Goal: Task Accomplishment & Management: Use online tool/utility

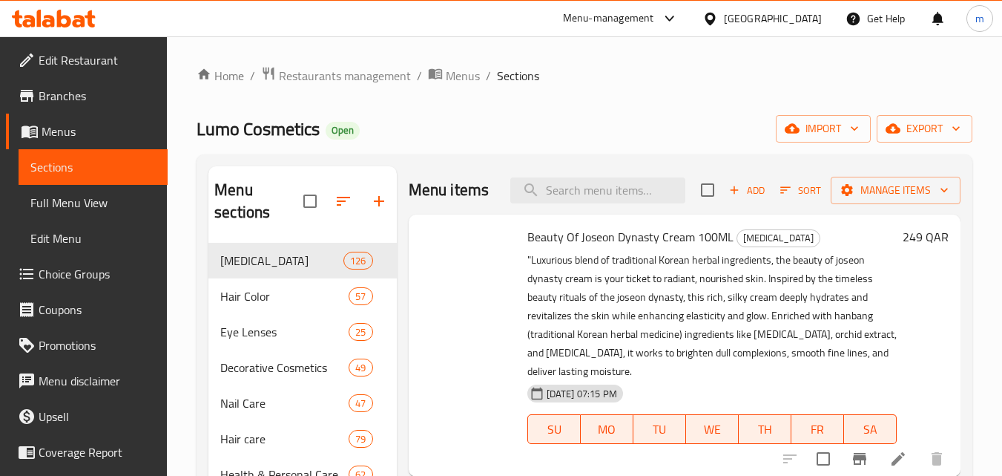
scroll to position [2199, 0]
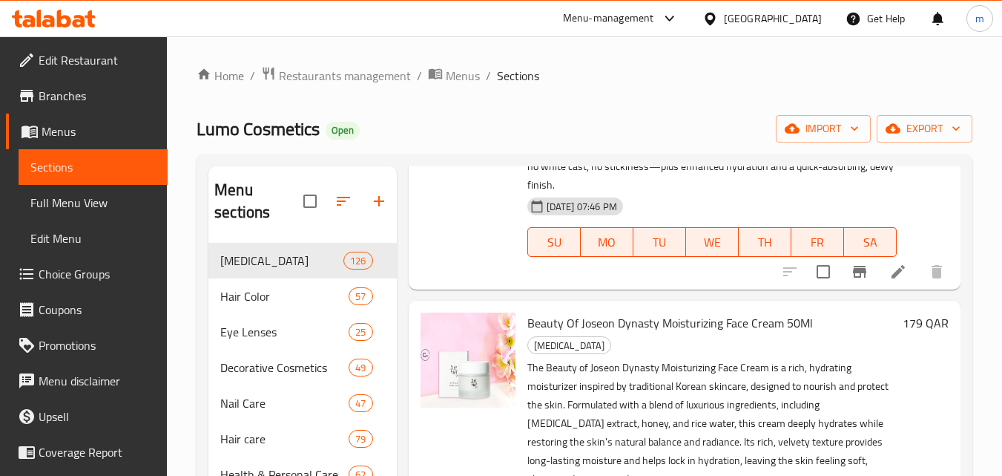
click at [654, 15] on div "Menu-management" at bounding box center [608, 19] width 91 height 18
click at [623, 134] on div "Restaurant-Management" at bounding box center [600, 129] width 116 height 16
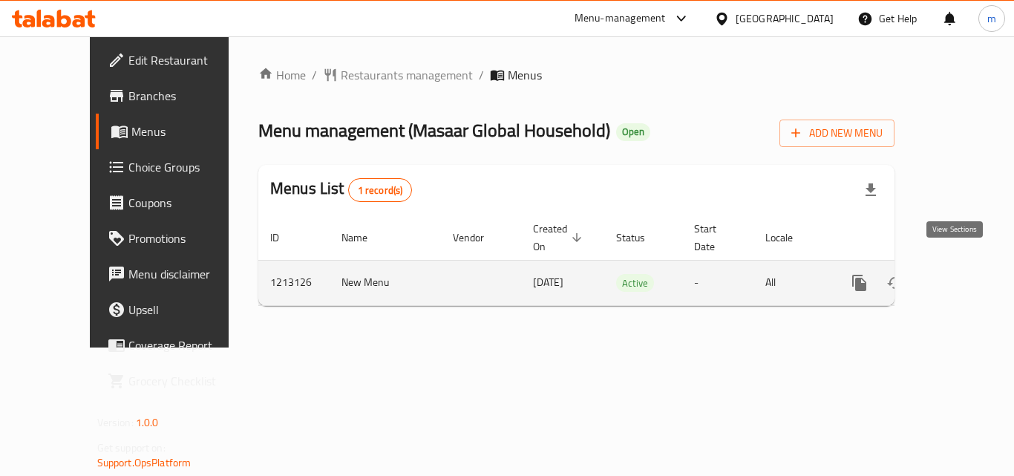
click at [958, 274] on icon "enhanced table" at bounding box center [966, 283] width 18 height 18
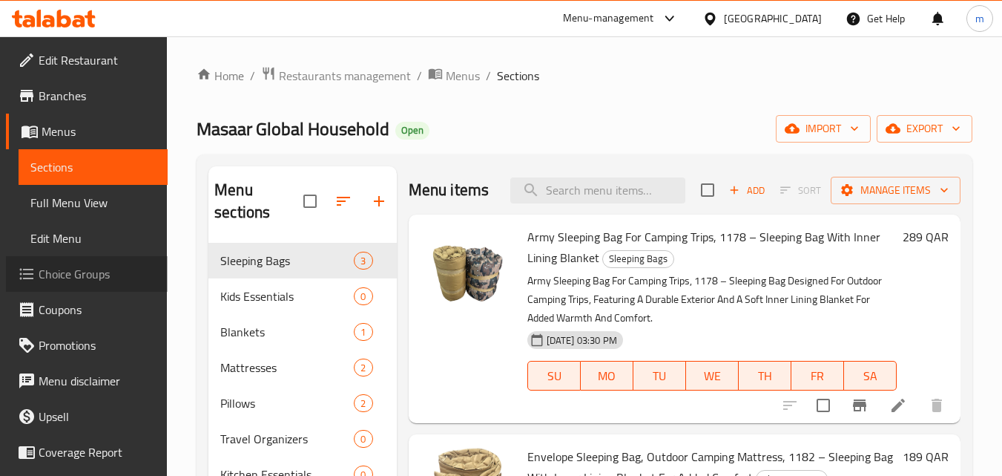
click at [99, 275] on span "Choice Groups" at bounding box center [97, 274] width 117 height 18
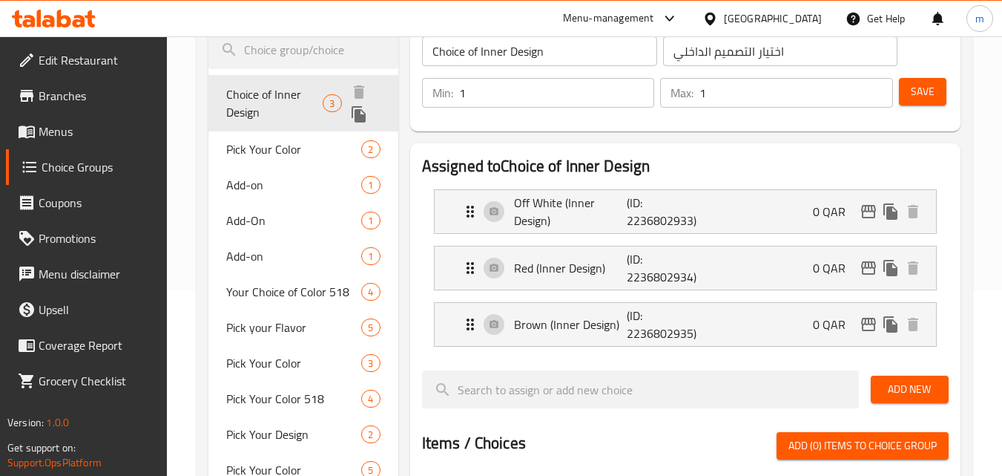
scroll to position [223, 0]
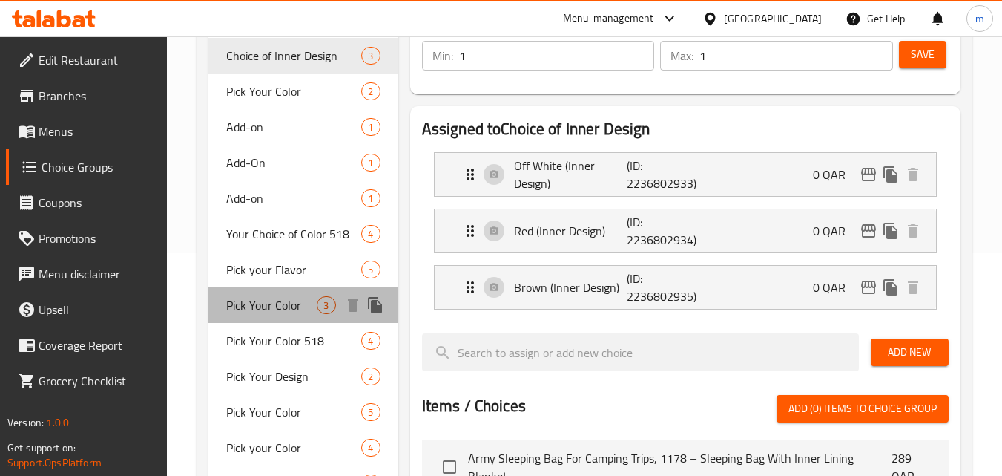
click at [278, 311] on span "Pick Your Color" at bounding box center [271, 305] width 91 height 18
type input "Pick Your Color"
type input "اختر لونك"
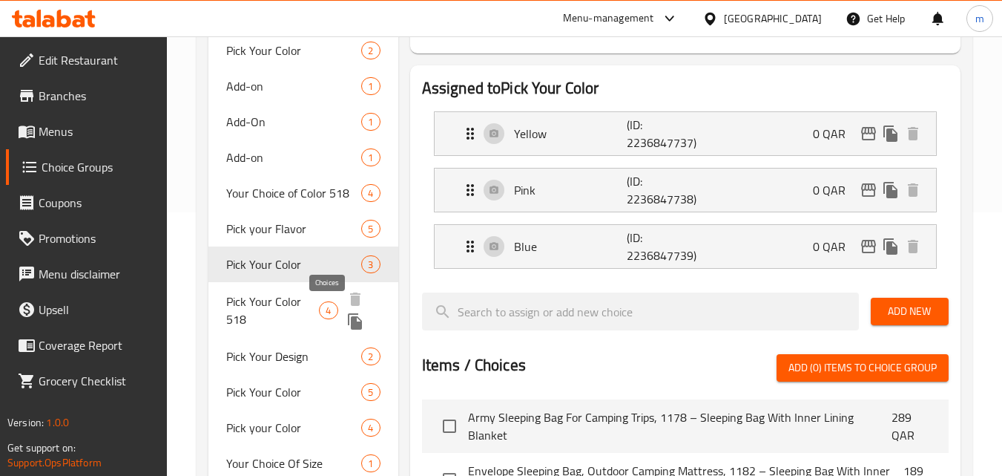
scroll to position [297, 0]
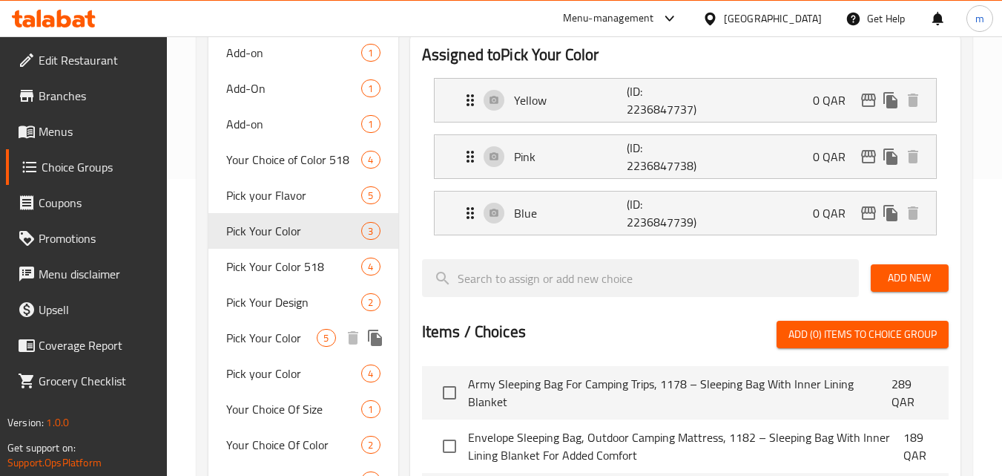
click at [286, 339] on span "Pick Your Color" at bounding box center [271, 338] width 91 height 18
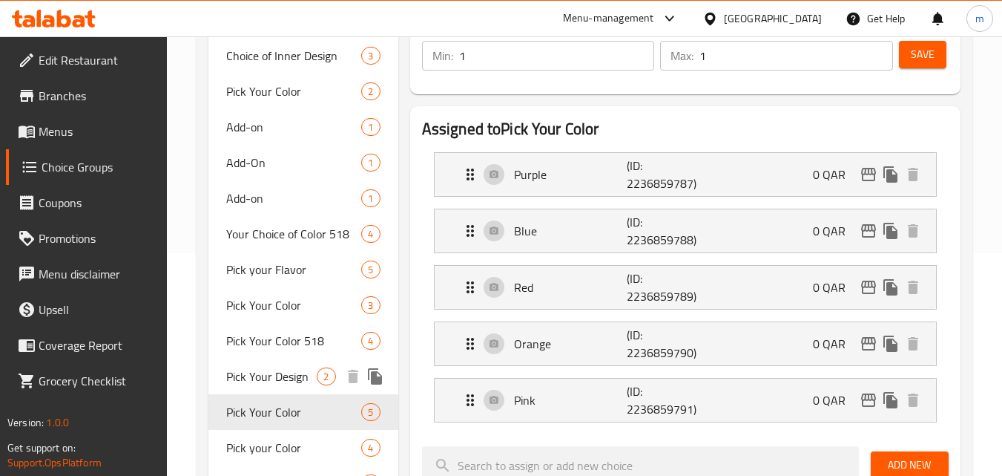
scroll to position [148, 0]
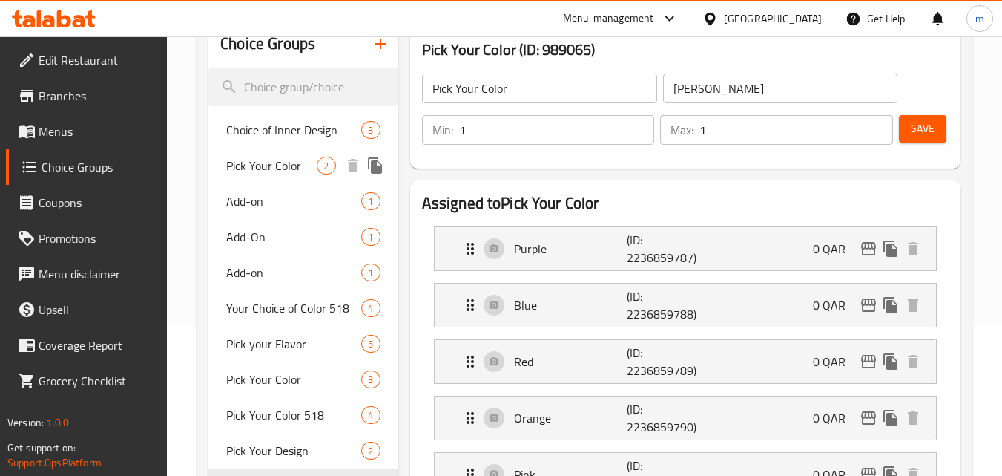
click at [286, 157] on span "Pick Your Color" at bounding box center [271, 166] width 91 height 18
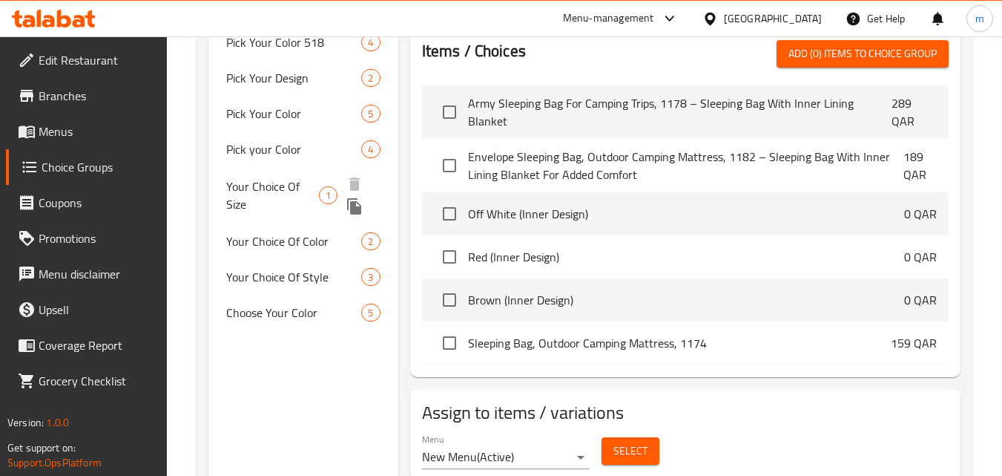
scroll to position [574, 0]
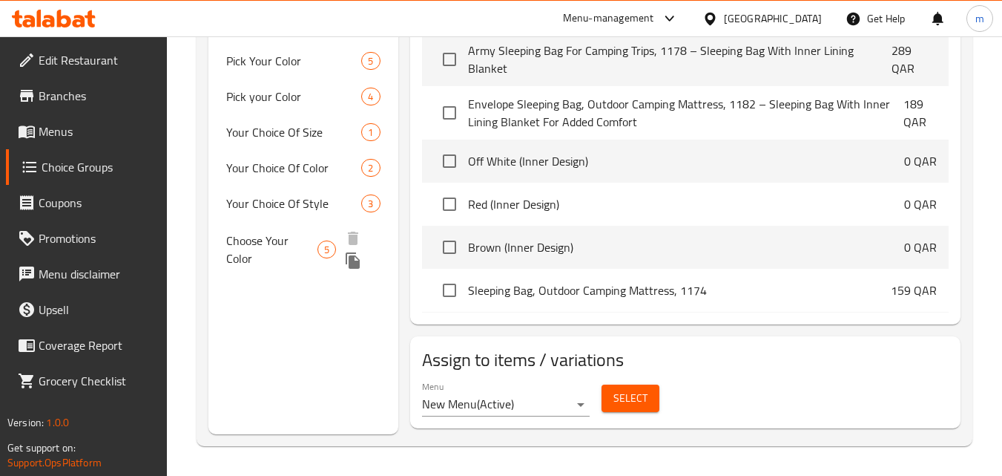
click at [294, 231] on span "Choose Your Color" at bounding box center [271, 249] width 91 height 36
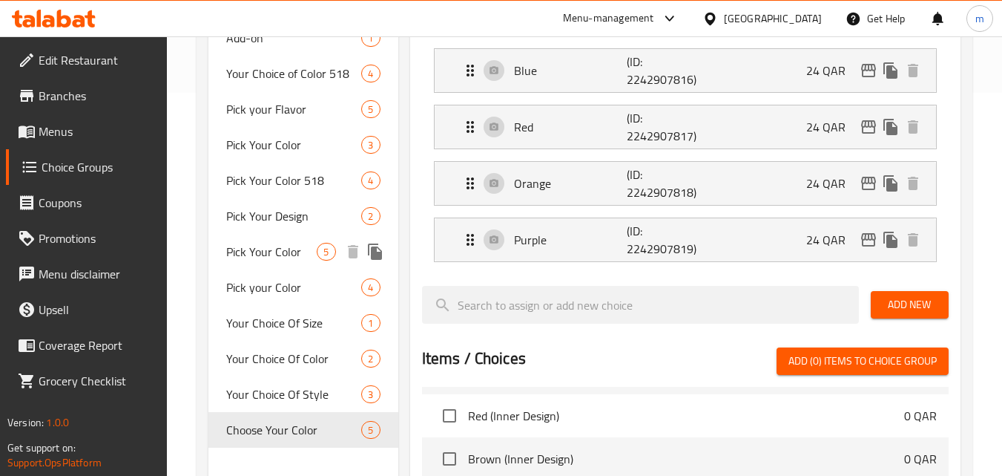
scroll to position [499, 0]
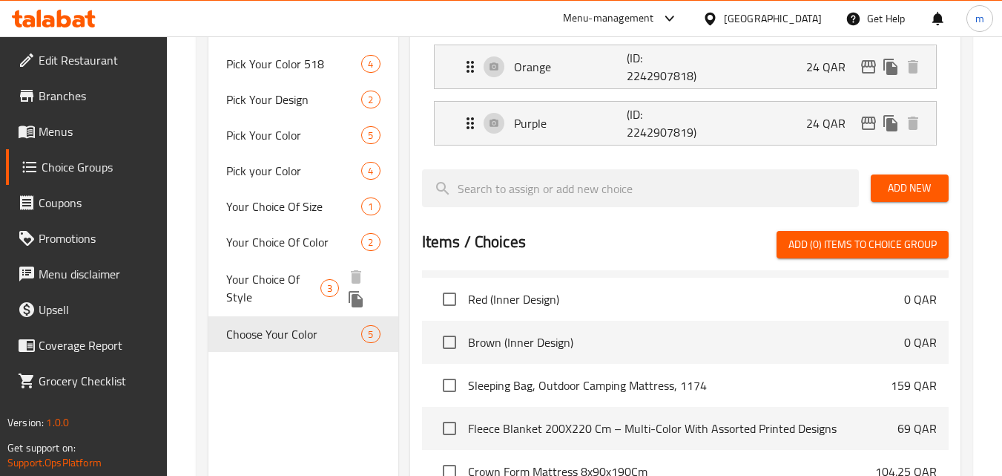
click at [283, 283] on span "Your Choice Of Style" at bounding box center [273, 288] width 94 height 36
type input "Your Choice Of Style"
type input "اختيارك من الأنماط"
type input "0"
type input "3"
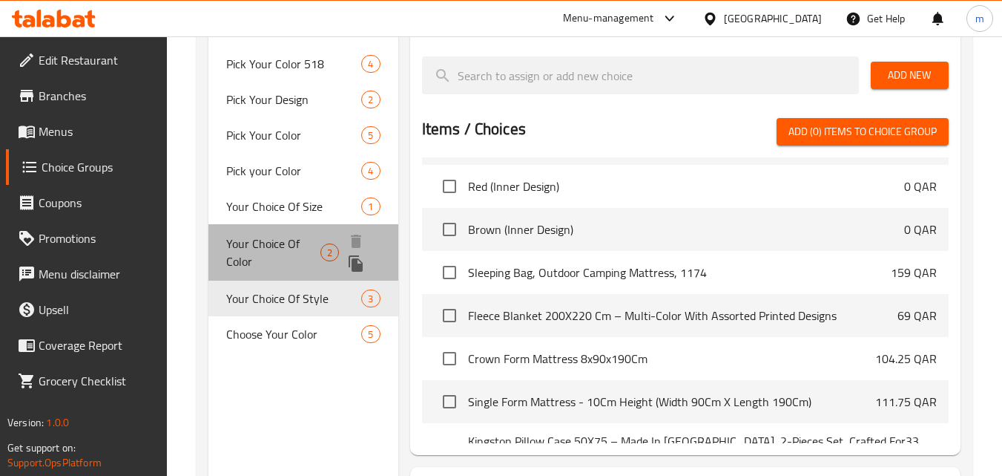
click at [272, 242] on span "Your Choice Of Color" at bounding box center [273, 252] width 94 height 36
type input "Your Choice Of Color"
type input "اختيارك من الألوان"
type input "1"
type input "2"
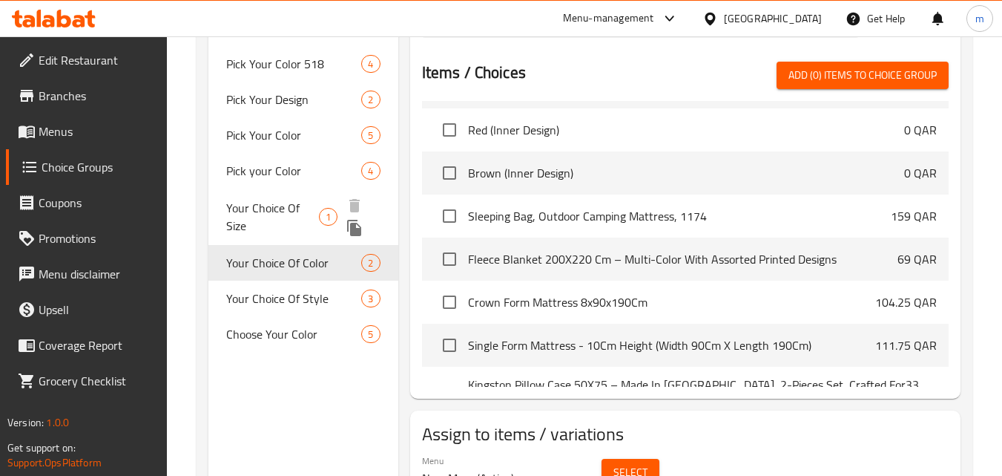
click at [285, 209] on span "Your Choice Of Size" at bounding box center [272, 217] width 93 height 36
type input "Your Choice Of Size"
type input "اختيارك للحجم"
type input "1"
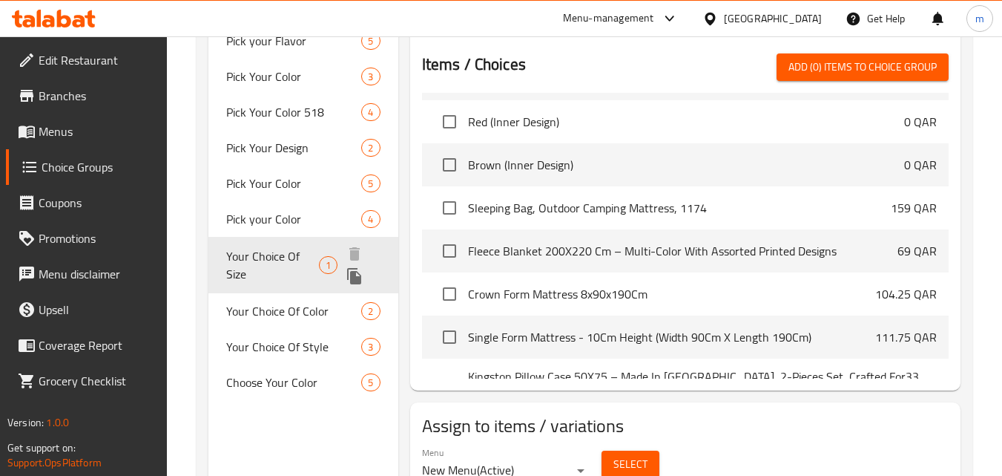
scroll to position [425, 0]
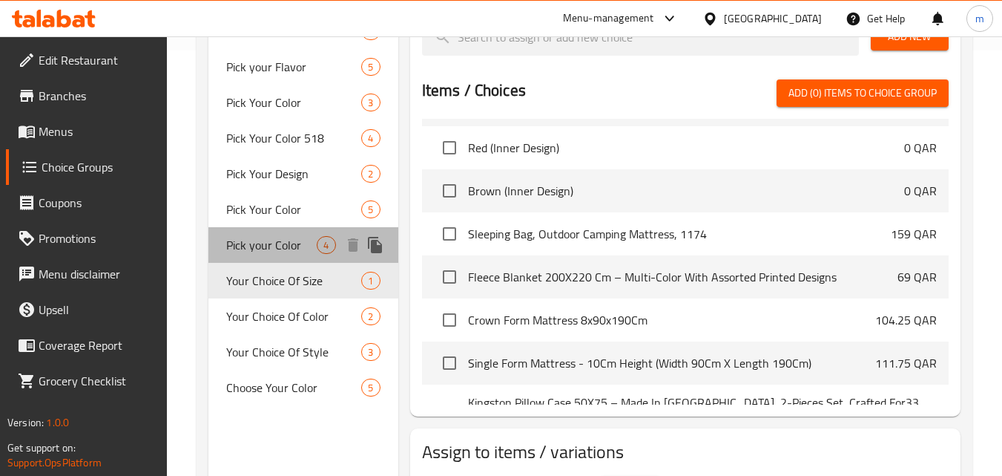
click at [269, 243] on span "Pick your Color" at bounding box center [271, 245] width 91 height 18
type input "Pick your Color"
type input "اختر لونك"
type input "4"
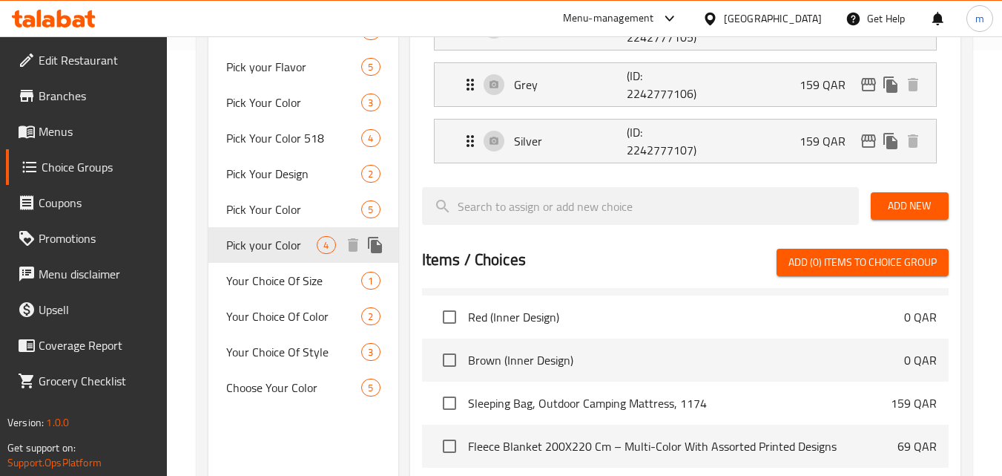
scroll to position [351, 0]
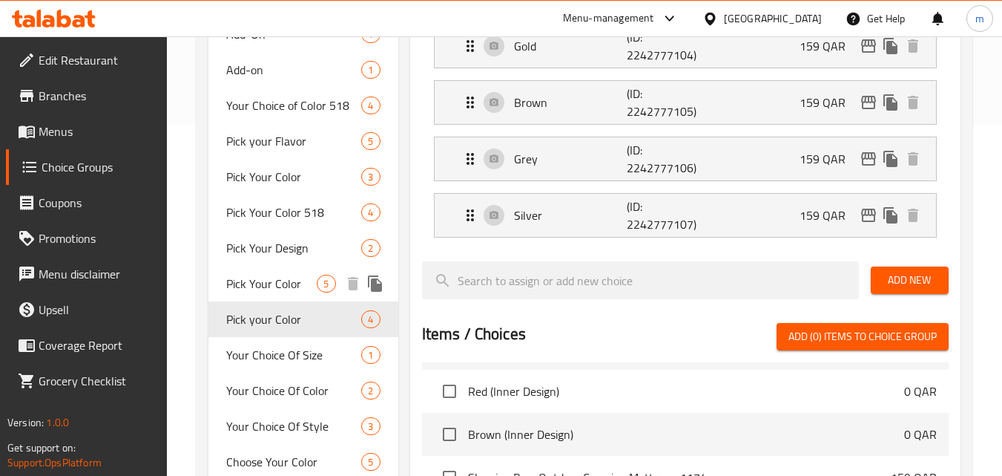
click at [270, 291] on span "Pick Your Color" at bounding box center [271, 284] width 91 height 18
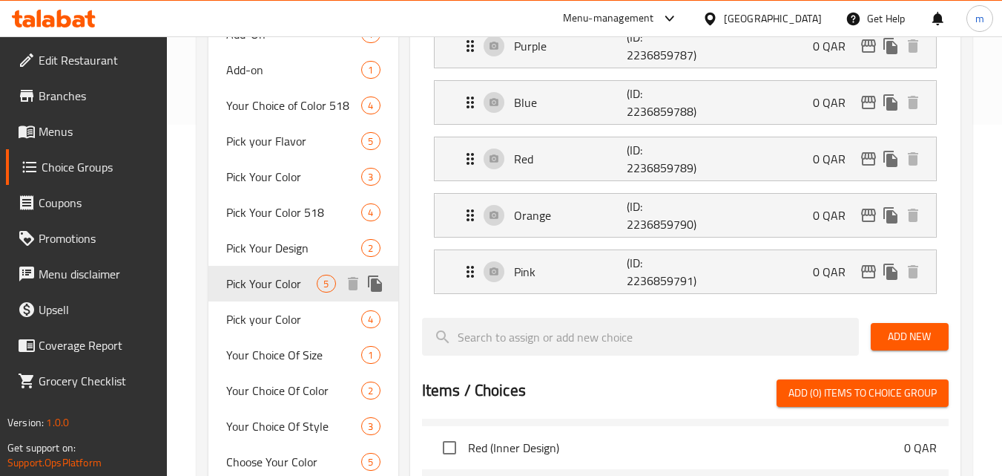
type input "Pick Your Color"
type input "1"
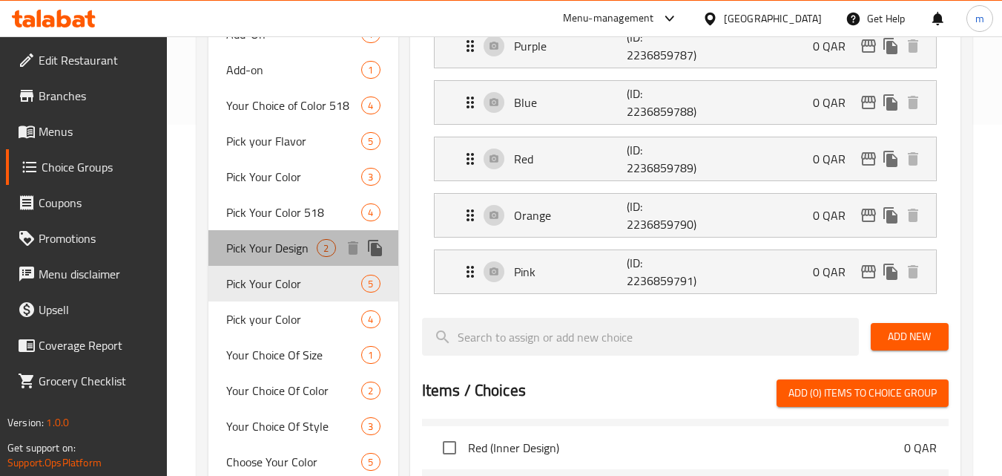
click at [276, 249] on span "Pick Your Design" at bounding box center [271, 248] width 91 height 18
type input "Pick Your Design"
type input "اختر تصميمك"
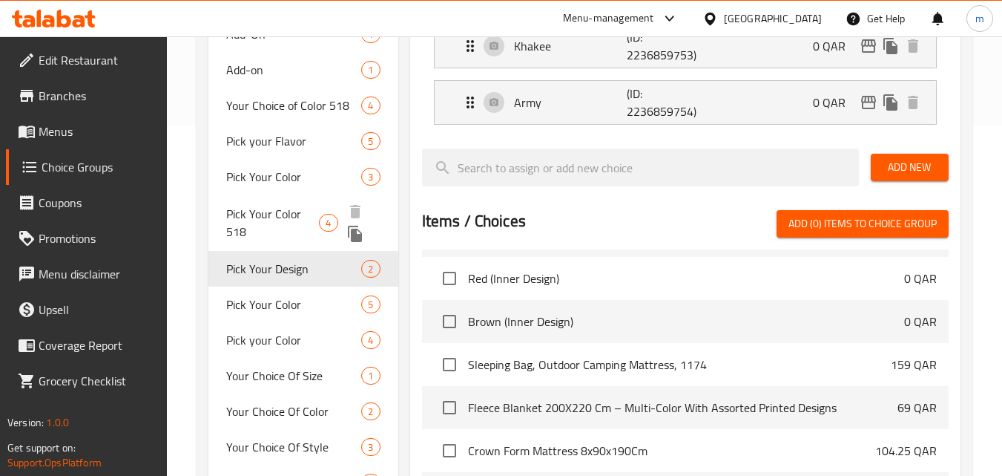
click at [283, 219] on span "Pick Your Color 518" at bounding box center [272, 223] width 93 height 36
type input "Pick Your Color 518"
type input "اختر لونك 518"
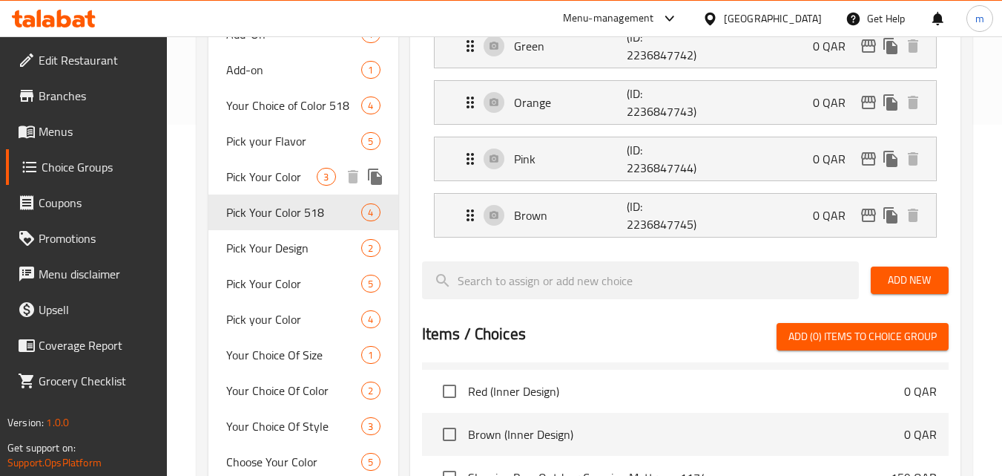
click at [286, 183] on span "Pick Your Color" at bounding box center [271, 177] width 91 height 18
type input "Pick Your Color"
type input "اختر لونك"
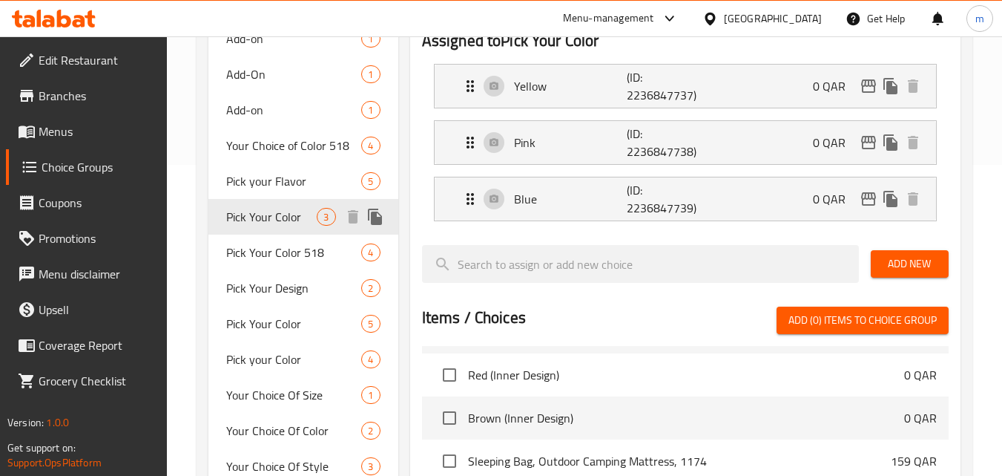
scroll to position [277, 0]
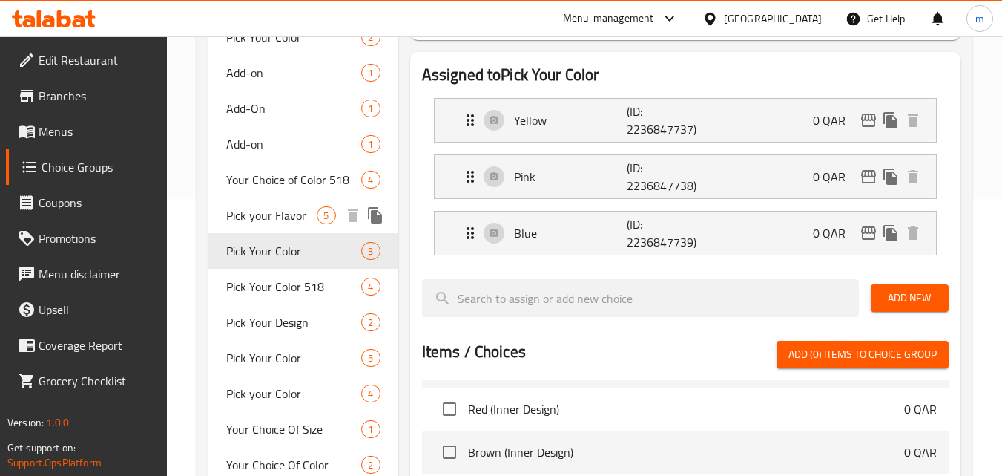
click at [278, 218] on span "Pick your Flavor" at bounding box center [271, 215] width 91 height 18
type input "Pick your Flavor"
type input "اختر نكهتك"
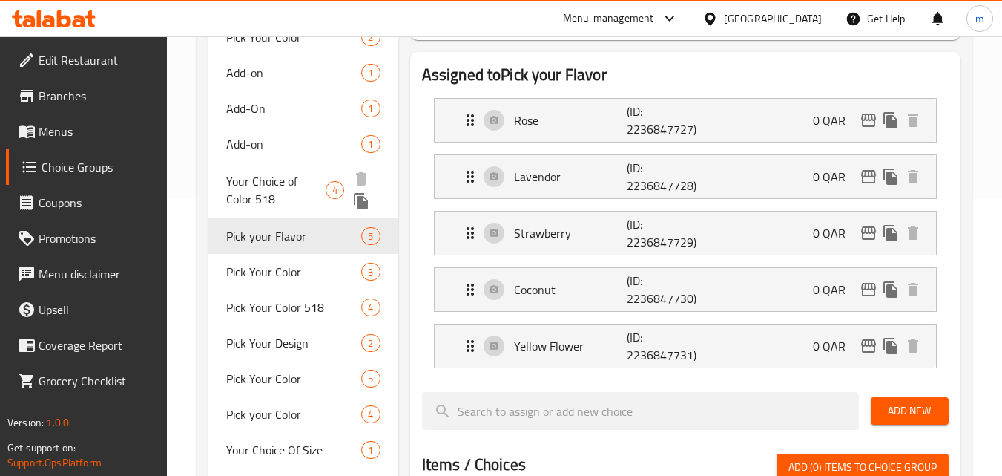
click at [289, 186] on span "Your Choice of Color 518" at bounding box center [275, 190] width 99 height 36
type input "Your Choice of Color 518"
type input "اختيارك للون 518"
